Goal: Task Accomplishment & Management: Use online tool/utility

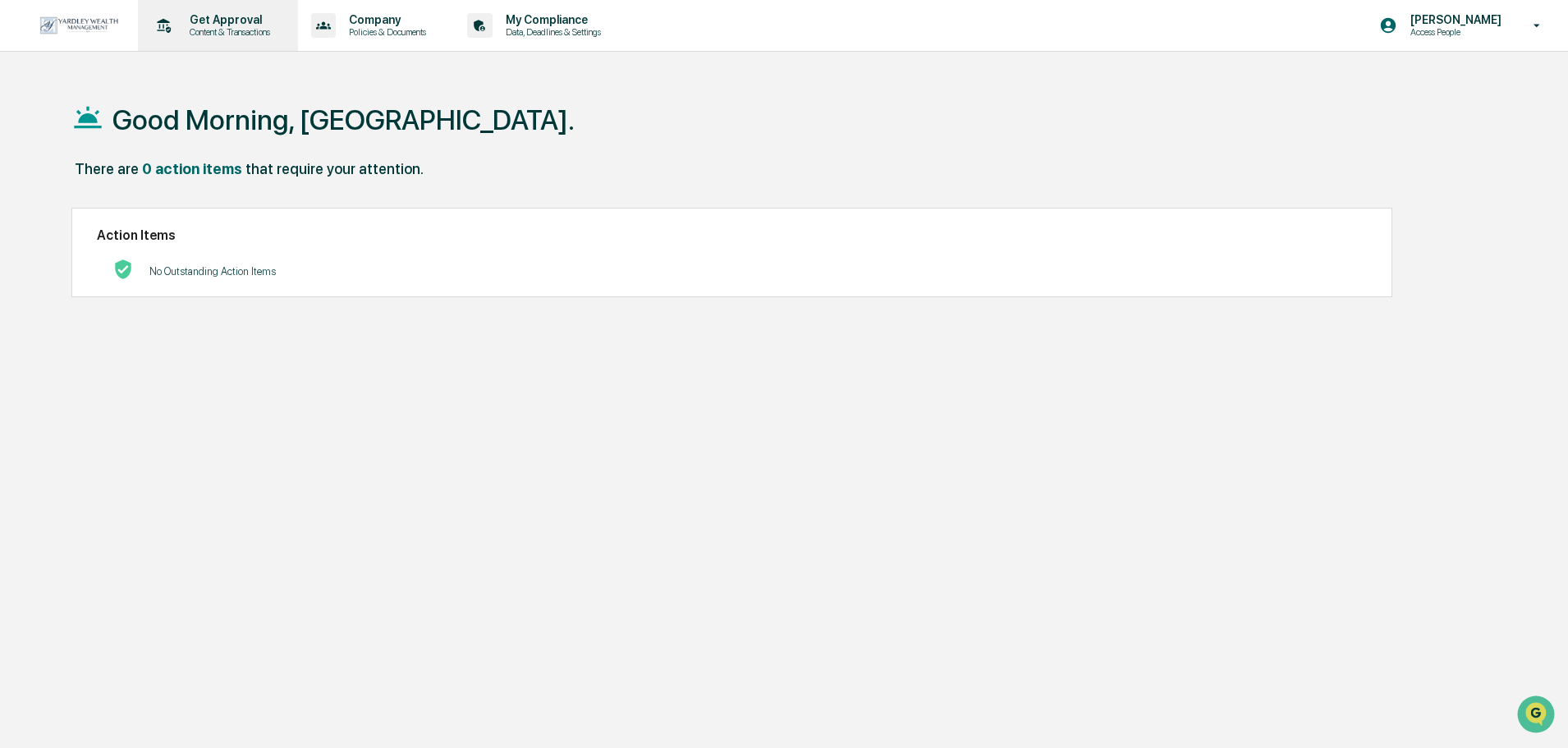
click at [246, 29] on p "Content & Transactions" at bounding box center [227, 32] width 102 height 11
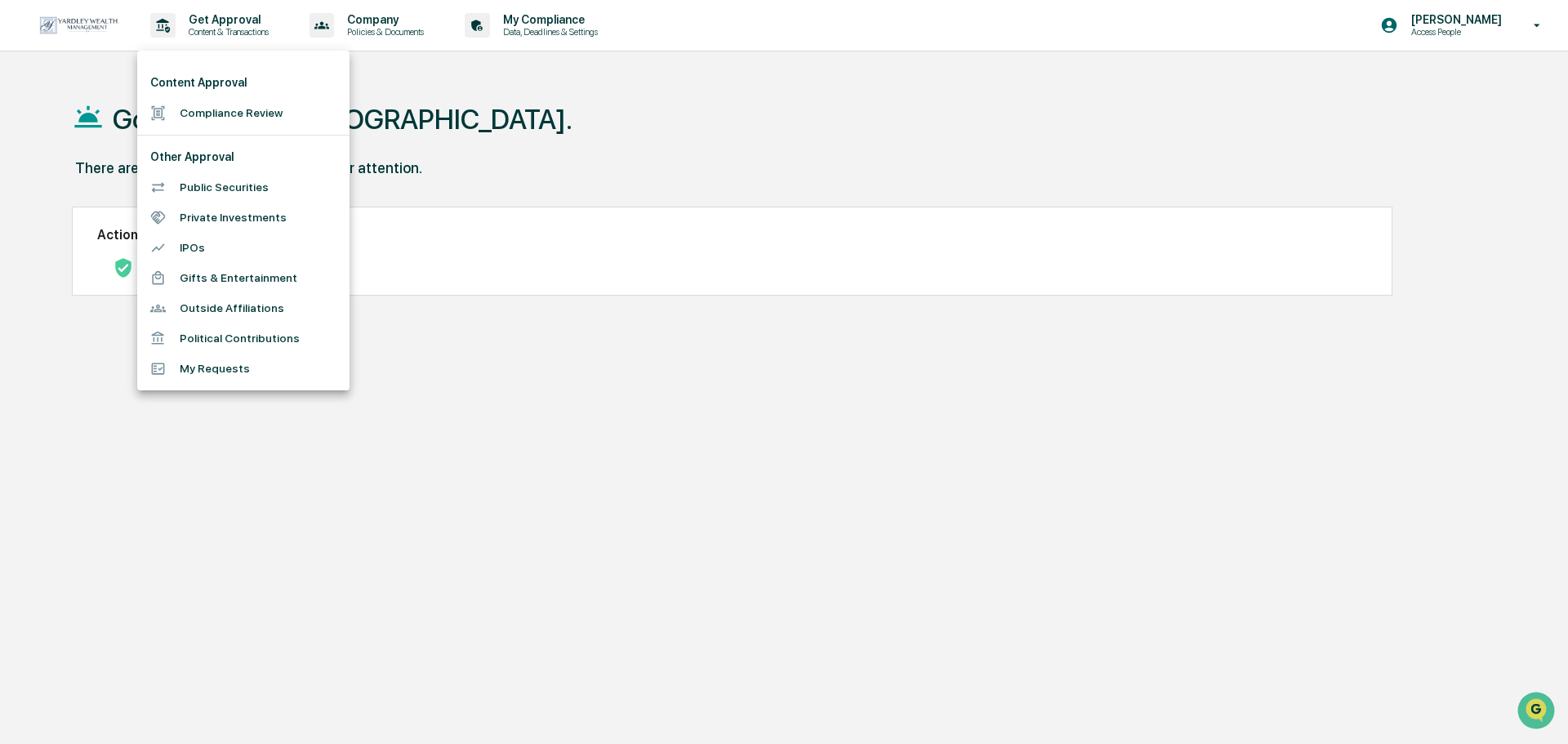
click at [250, 115] on li "Compliance Review" at bounding box center [243, 113] width 212 height 30
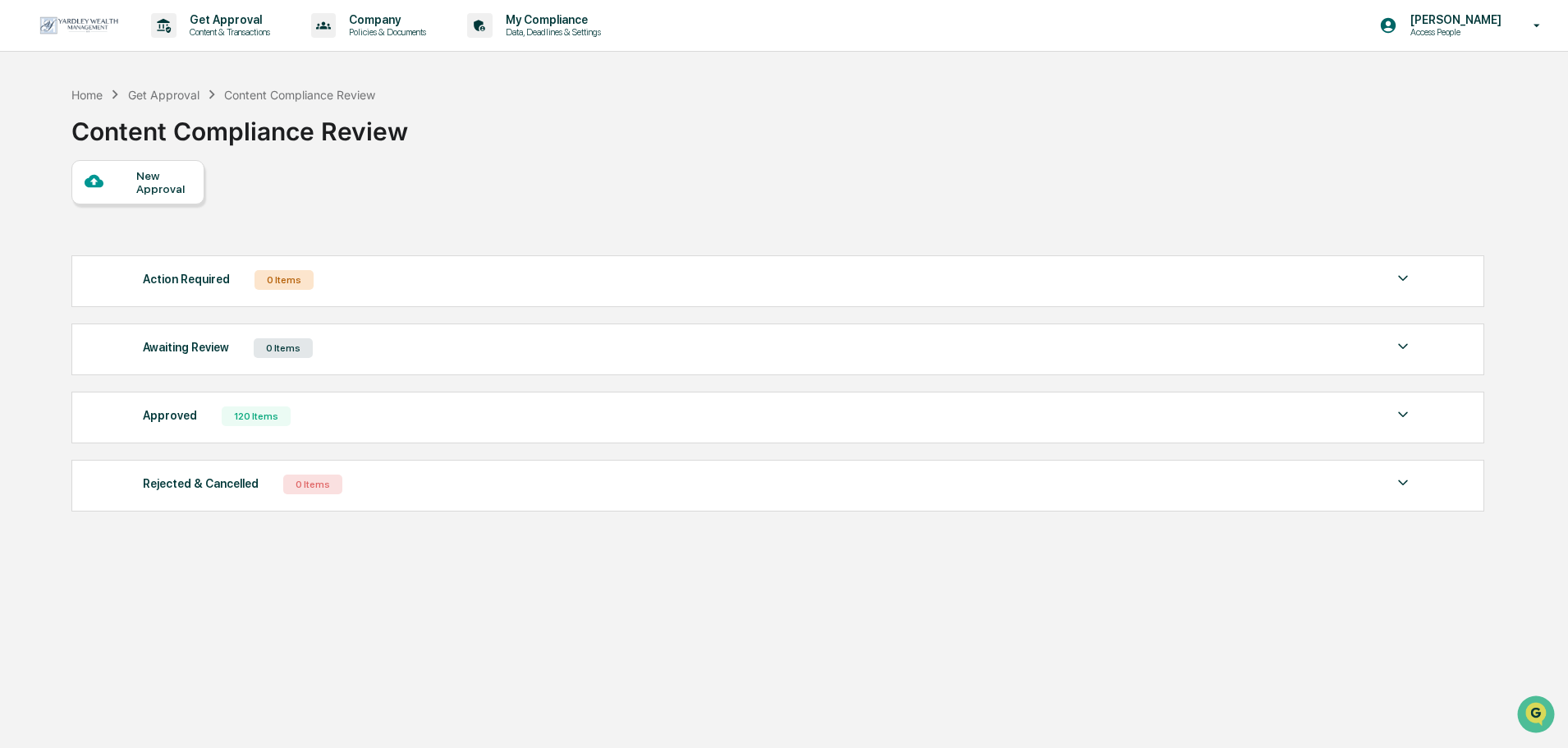
click at [151, 187] on div "New Approval" at bounding box center [164, 182] width 55 height 26
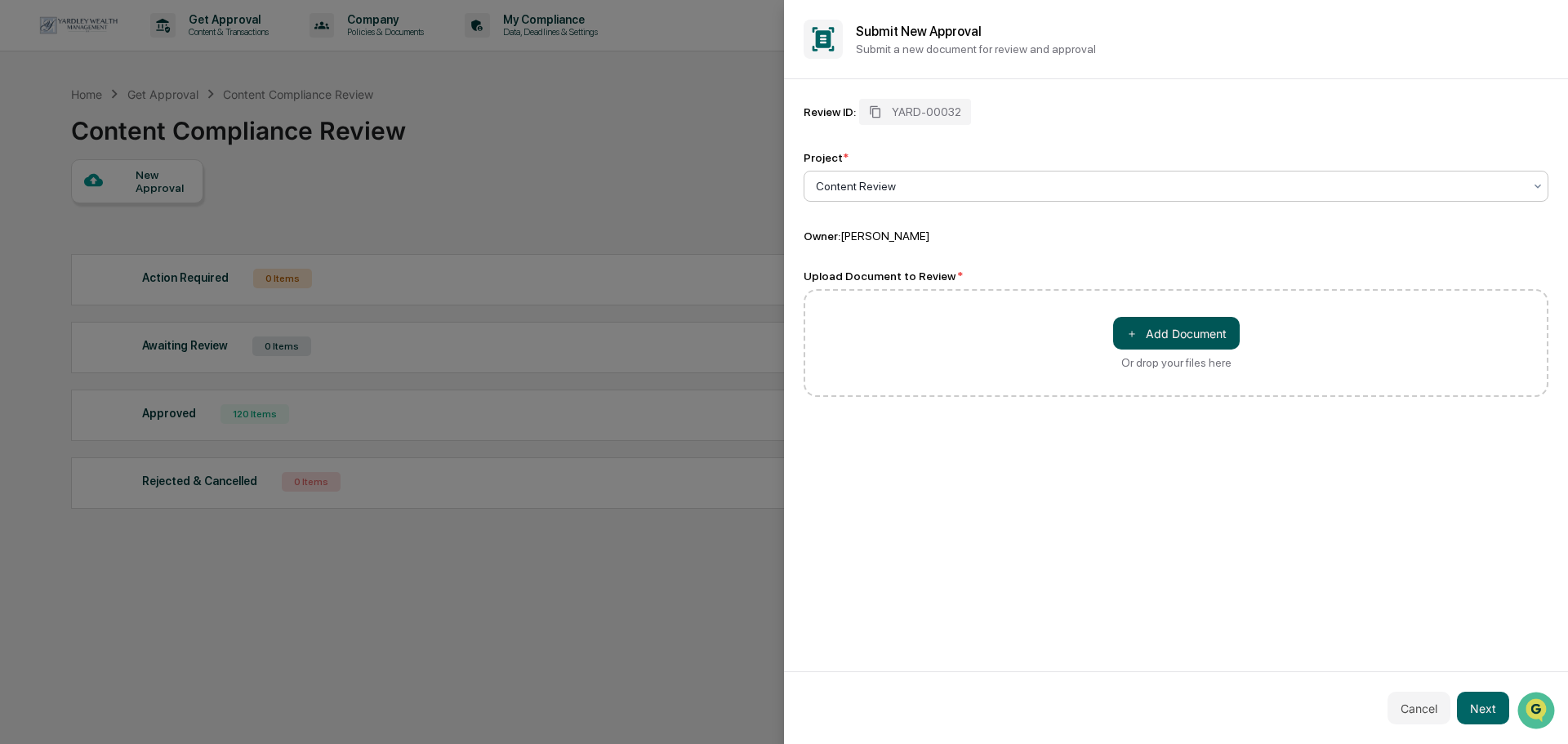
click at [1168, 324] on button "＋ Add Document" at bounding box center [1175, 333] width 127 height 33
click at [1486, 707] on button "Next" at bounding box center [1483, 707] width 52 height 33
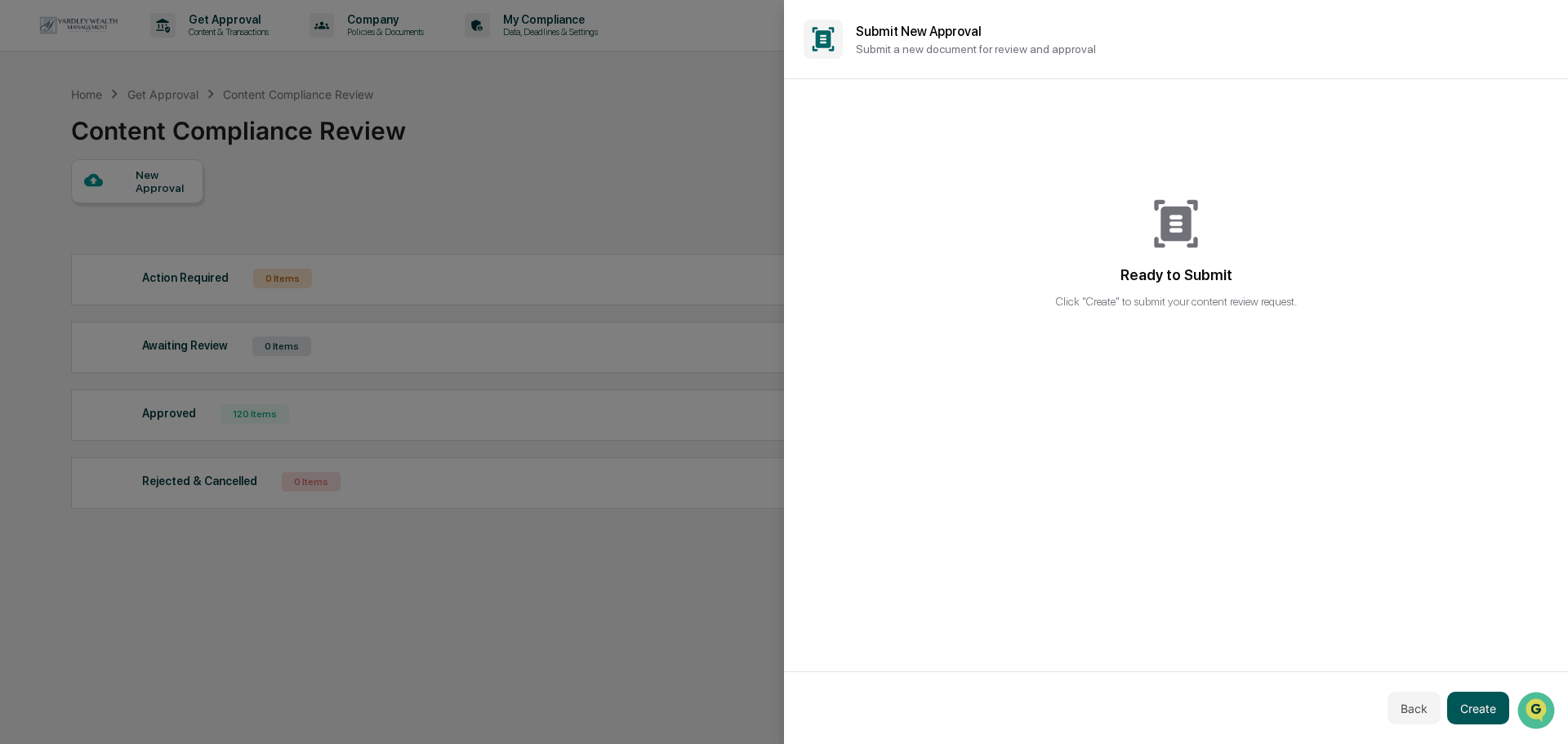
click at [1480, 705] on button "Create" at bounding box center [1478, 707] width 62 height 33
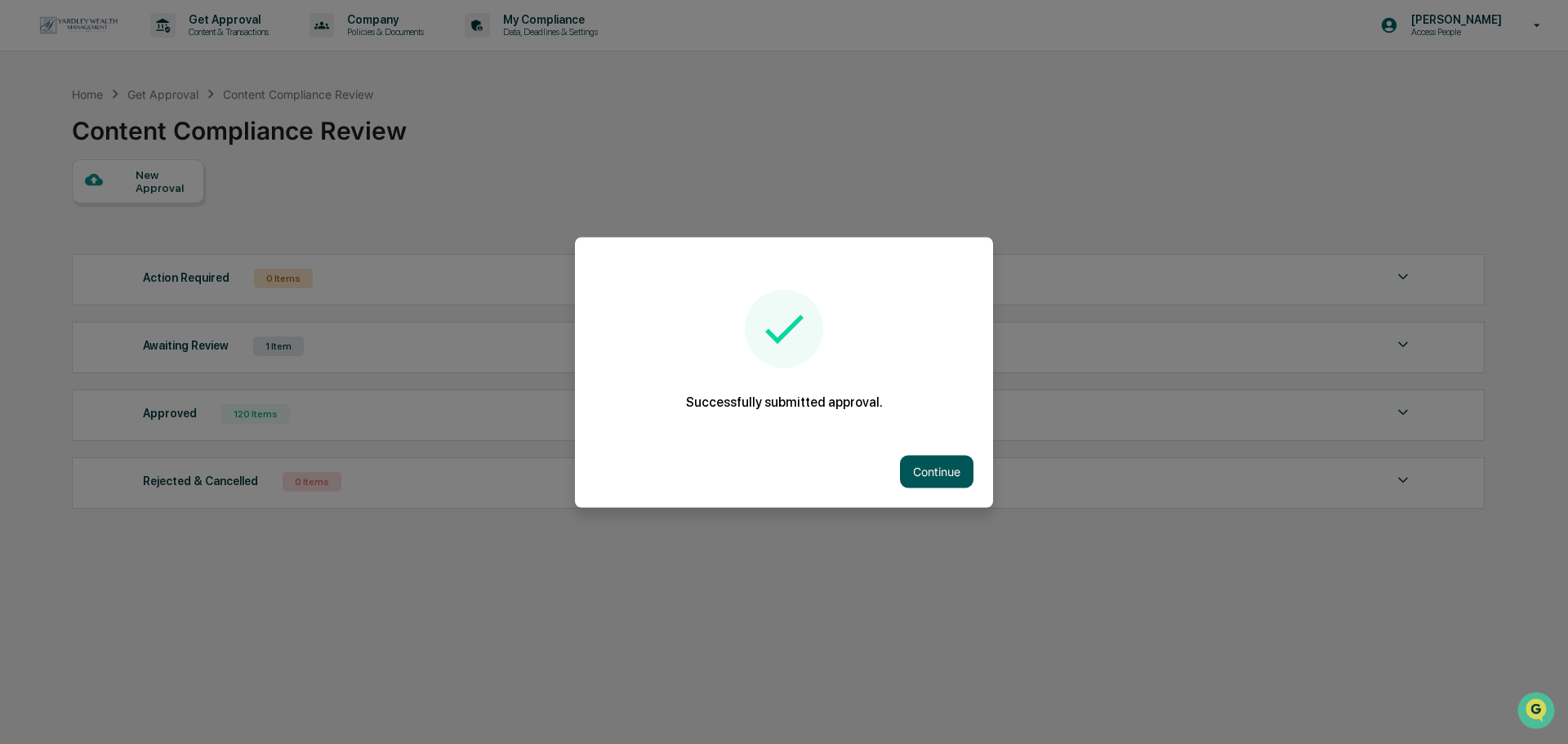
click at [911, 466] on button "Continue" at bounding box center [936, 470] width 73 height 33
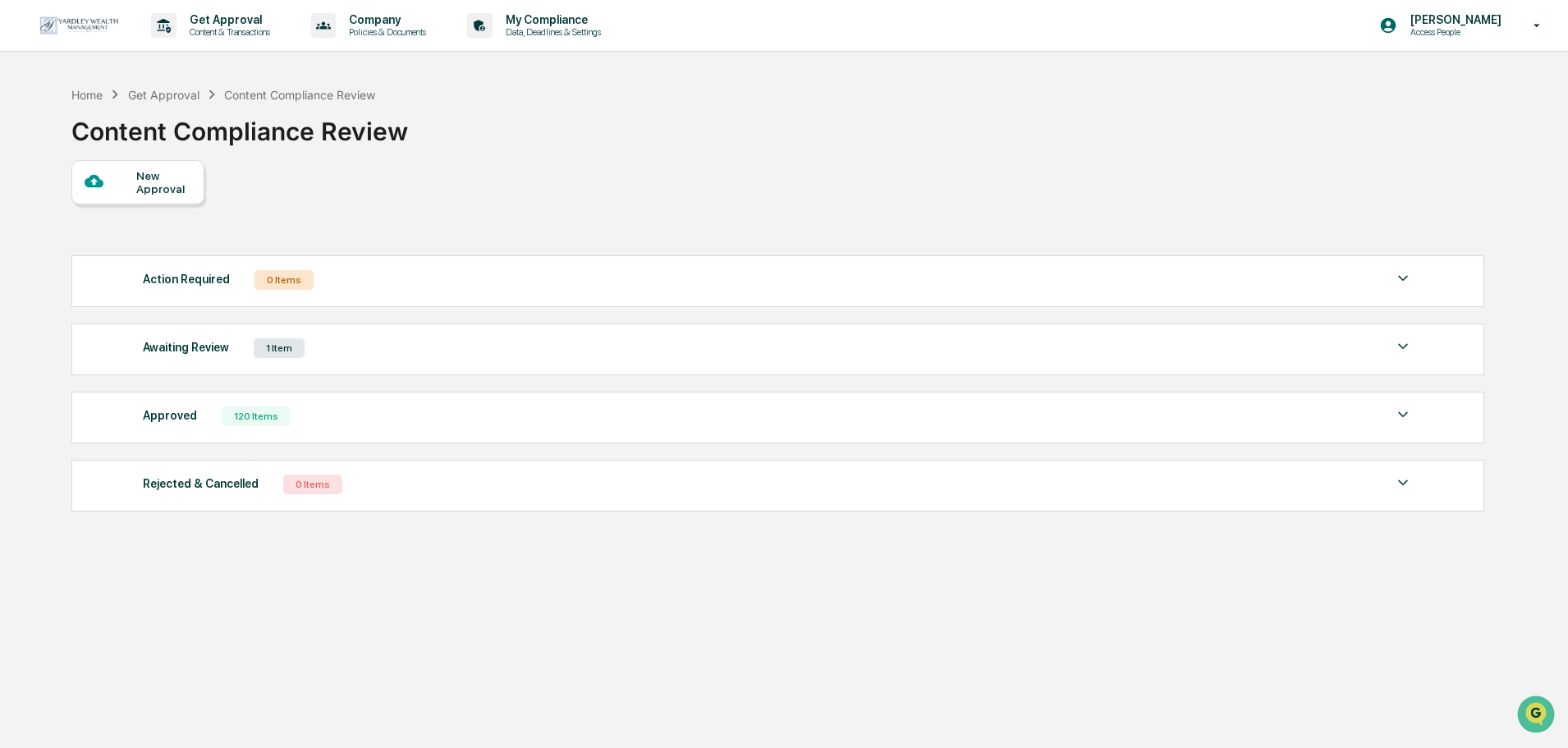
click at [351, 355] on div "Awaiting Review 1 Item" at bounding box center [778, 348] width 1270 height 23
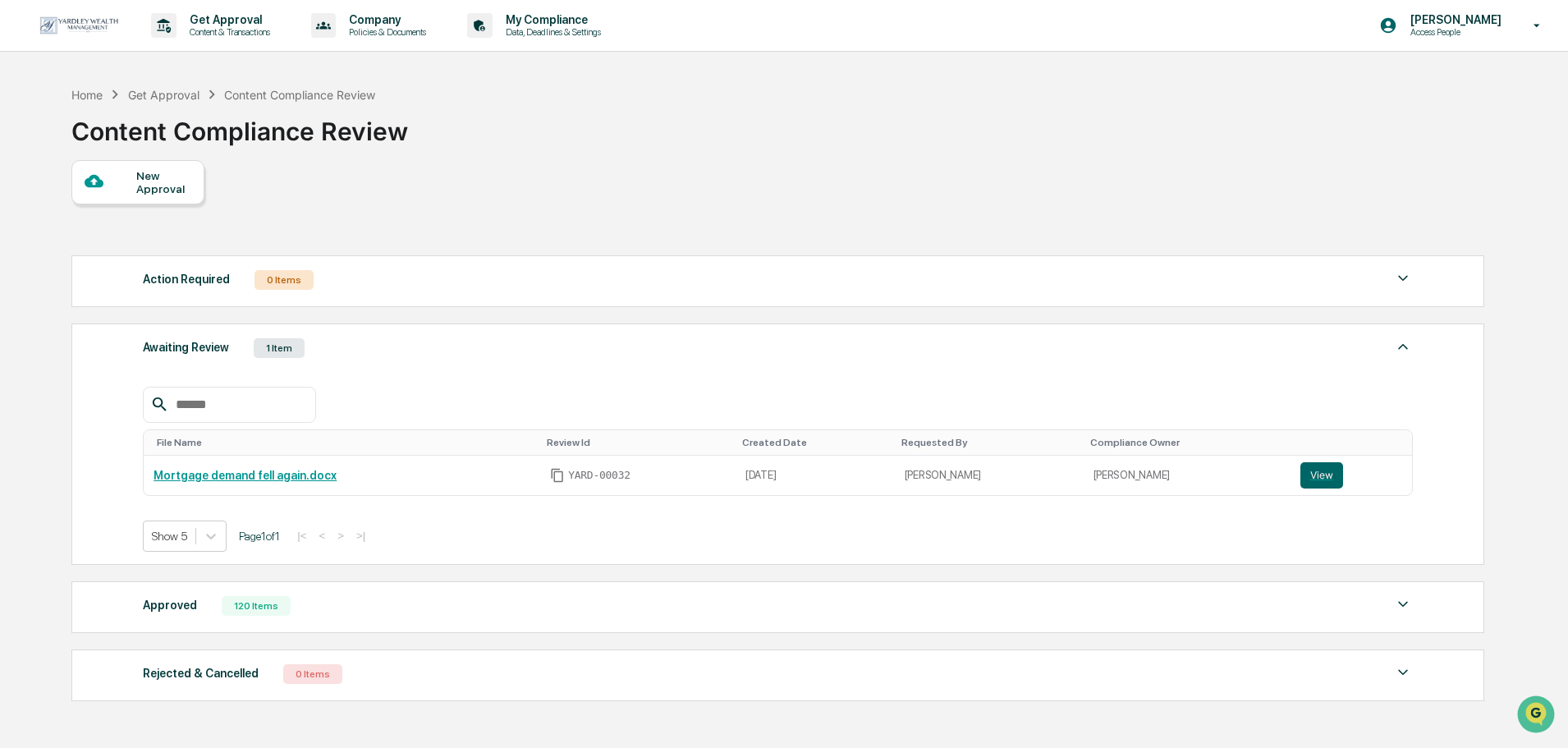
click at [351, 355] on div "Awaiting Review 1 Item" at bounding box center [778, 348] width 1270 height 23
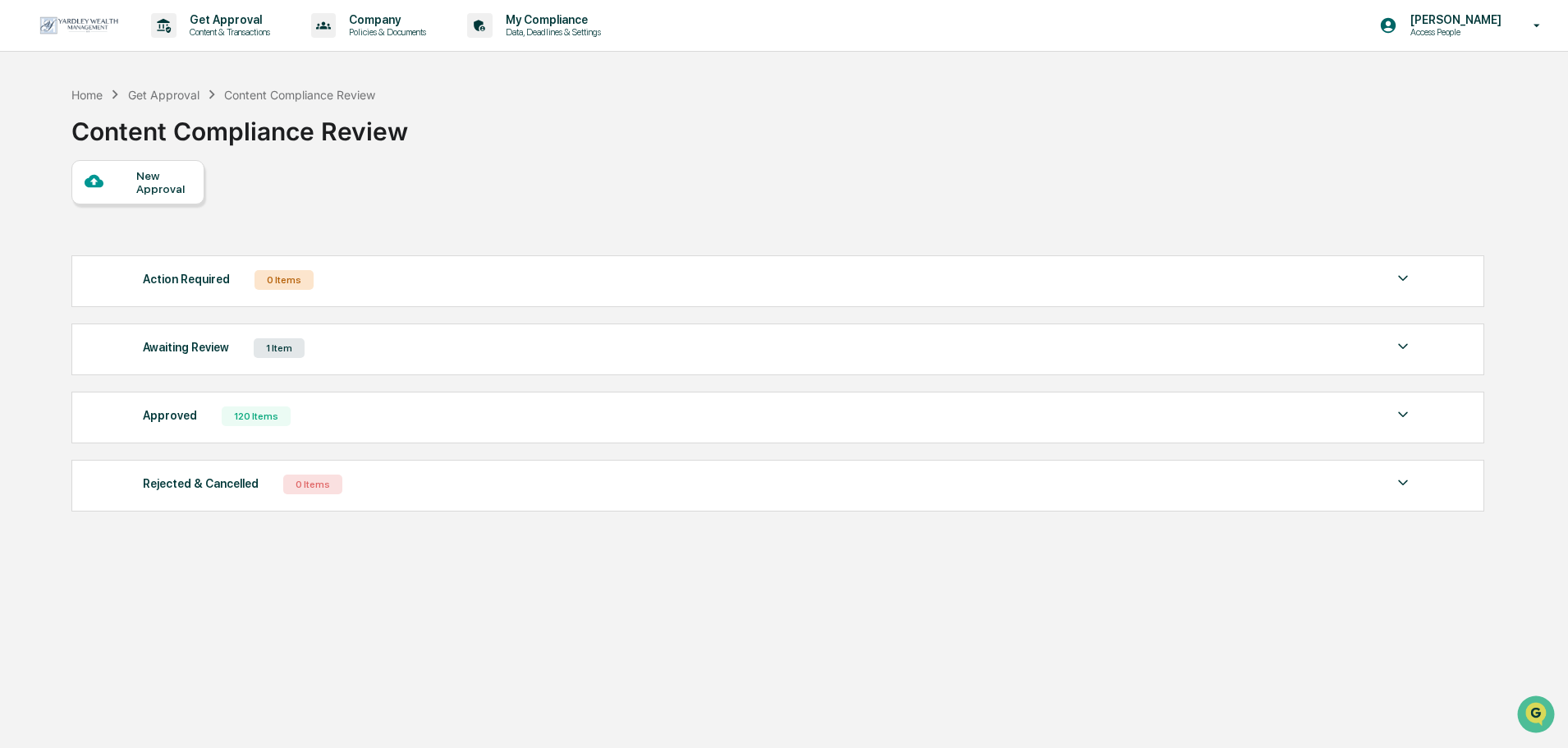
click at [632, 122] on div "Home Get Approval Content Compliance Review Content Compliance Review" at bounding box center [776, 119] width 1411 height 82
